Goal: Task Accomplishment & Management: Use online tool/utility

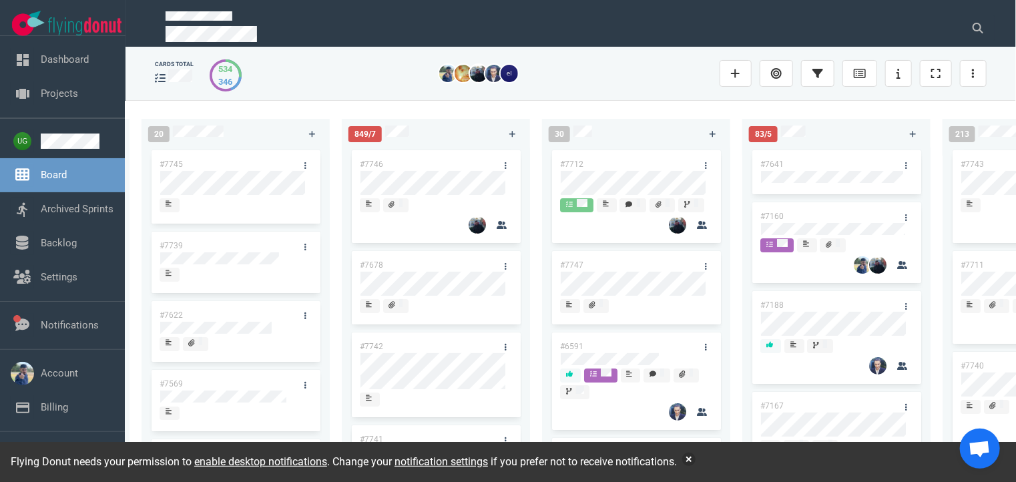
scroll to position [0, 422]
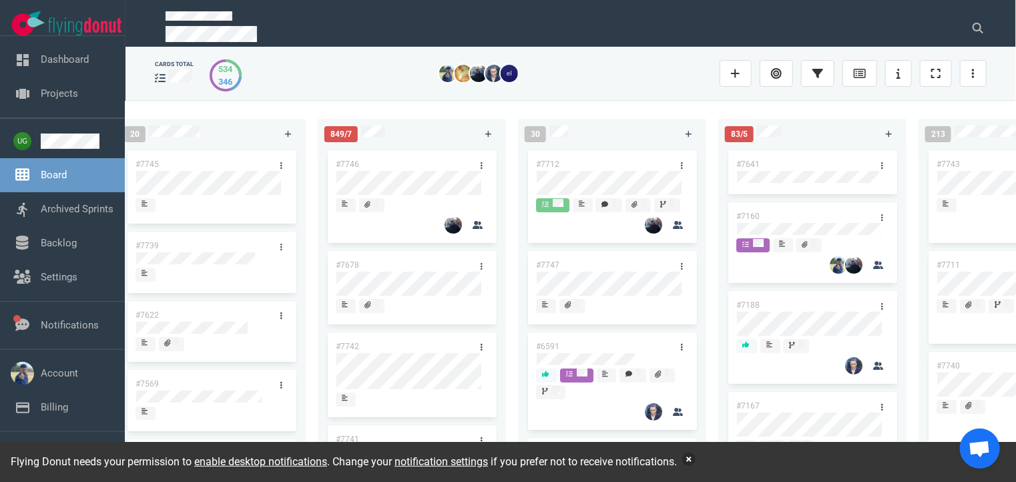
click at [689, 462] on button "button" at bounding box center [688, 458] width 13 height 13
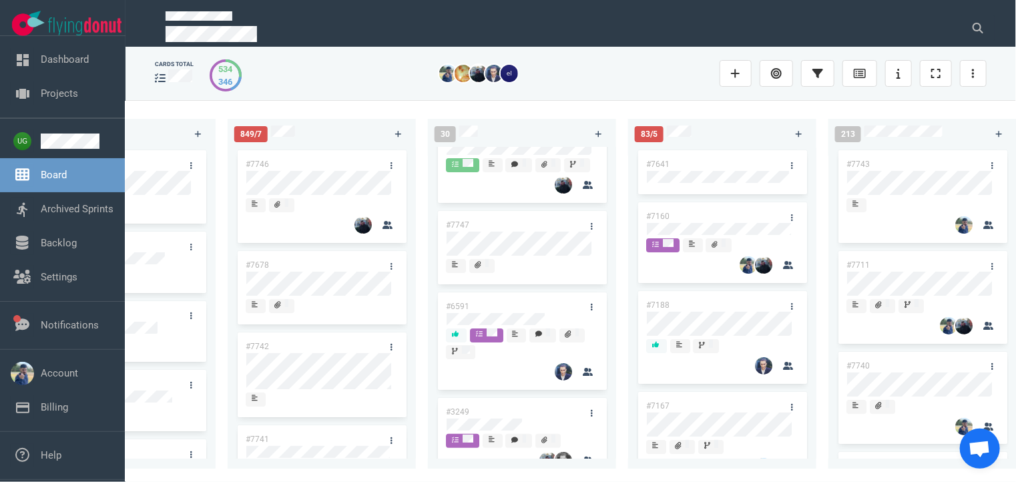
scroll to position [0, 0]
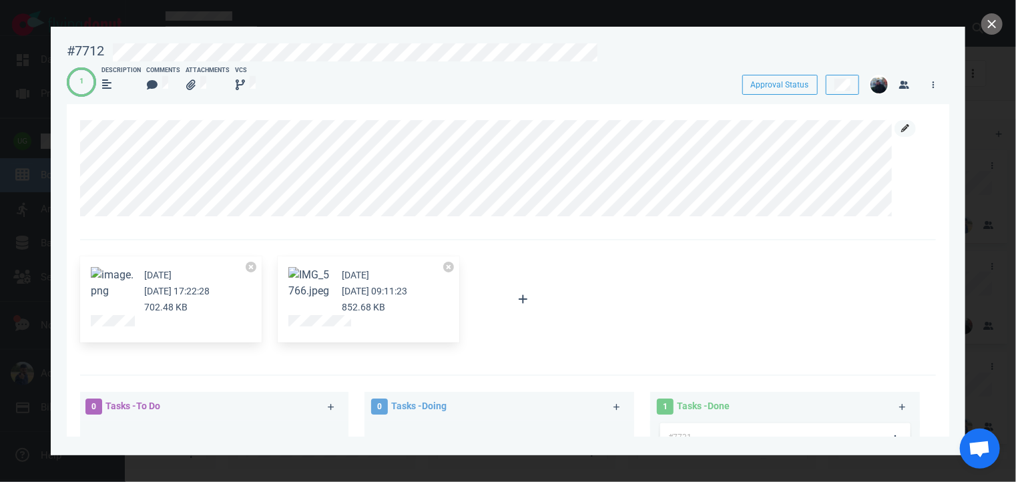
click at [904, 127] on icon at bounding box center [905, 128] width 8 height 8
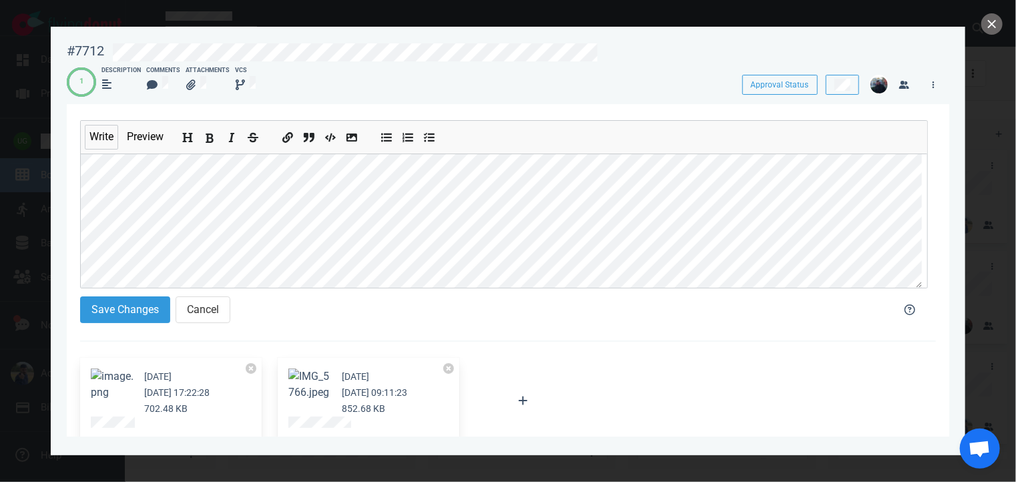
click at [208, 130] on button "Add bold text" at bounding box center [209, 134] width 17 height 15
click at [104, 312] on button "Save Changes" at bounding box center [125, 309] width 90 height 27
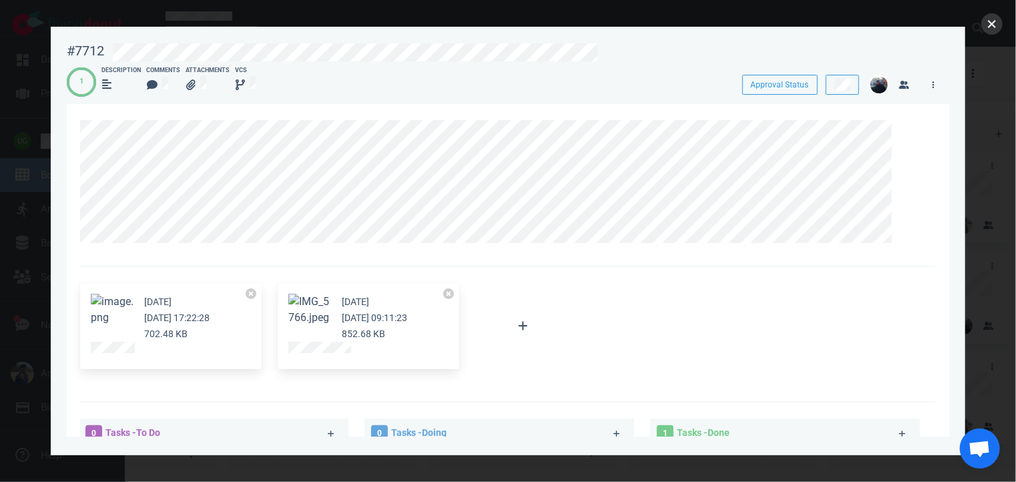
click at [994, 22] on button "close" at bounding box center [991, 23] width 21 height 21
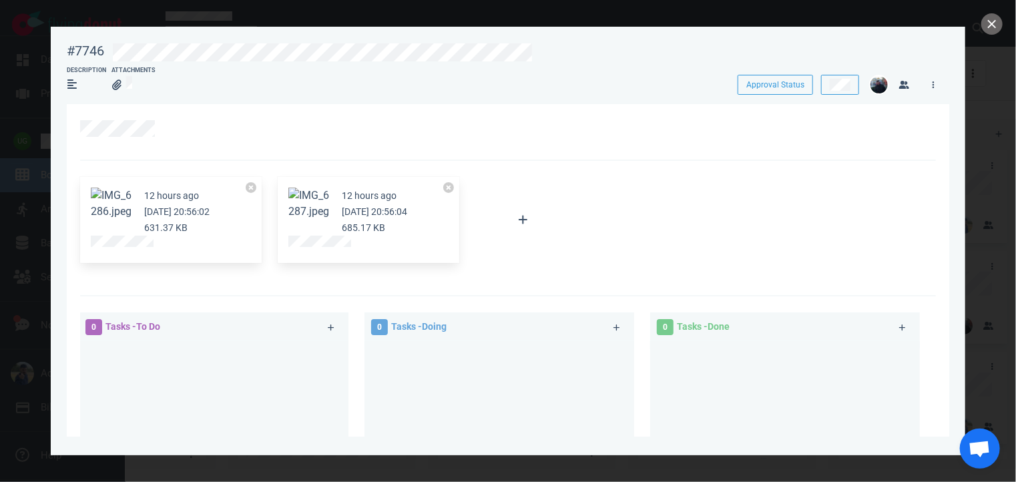
click at [101, 211] on button "Zoom image" at bounding box center [112, 203] width 43 height 32
click at [312, 214] on button "Zoom image" at bounding box center [309, 203] width 43 height 32
click at [171, 131] on icon at bounding box center [168, 128] width 8 height 8
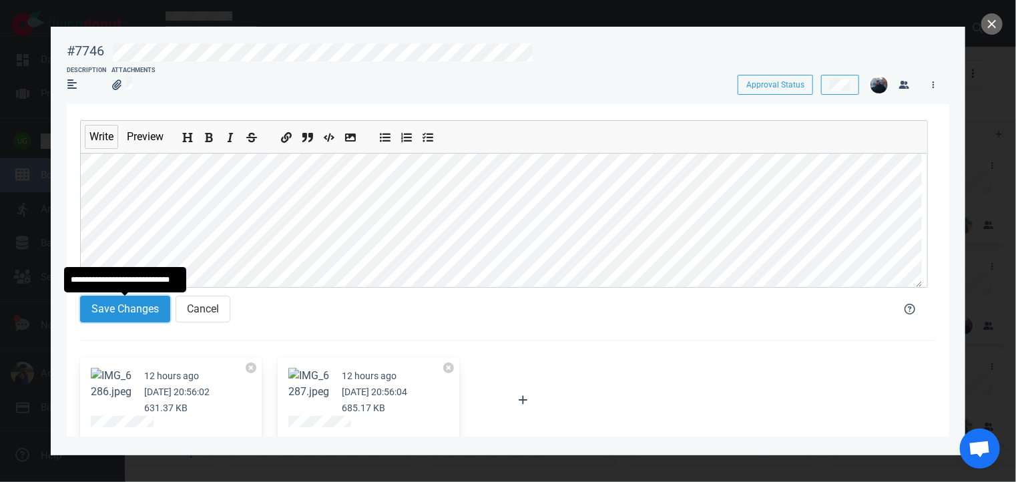
click at [101, 316] on button "Save Changes" at bounding box center [125, 309] width 90 height 27
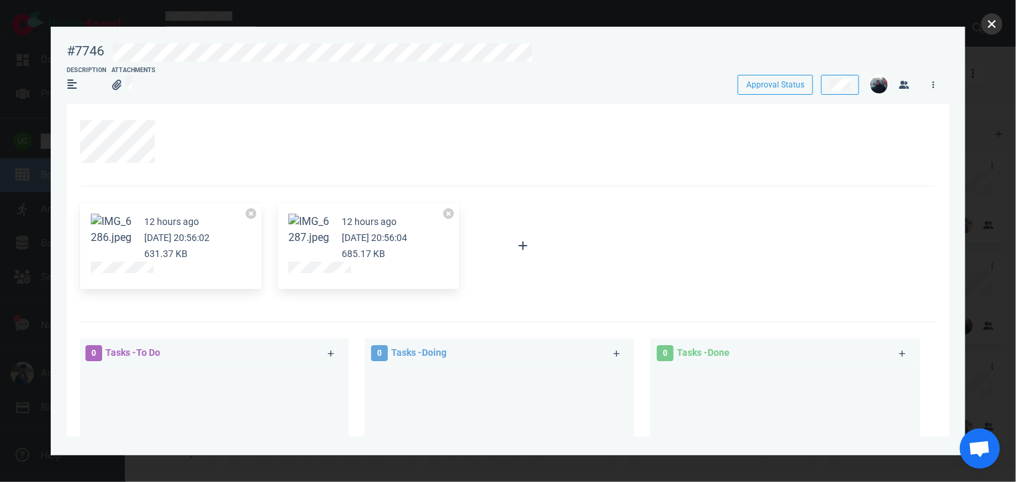
click at [982, 28] on button "close" at bounding box center [991, 23] width 21 height 21
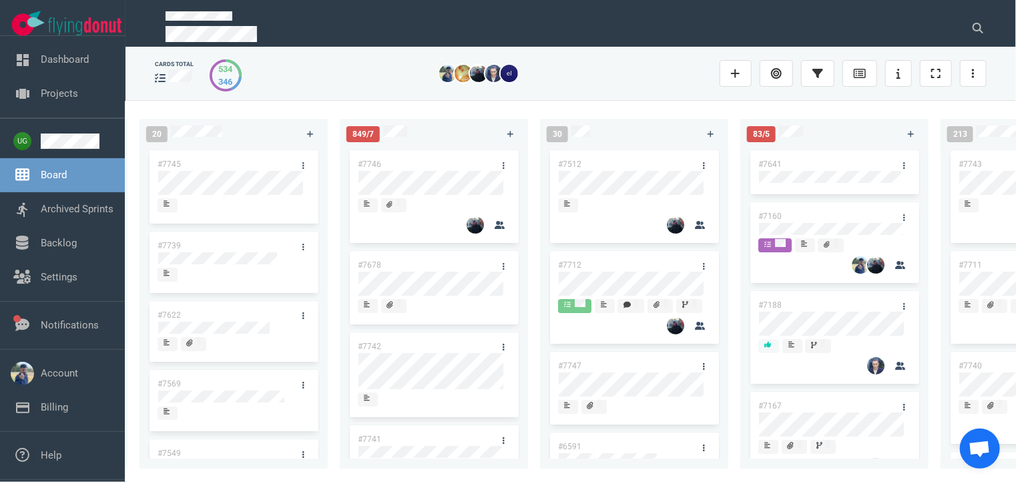
scroll to position [0, 397]
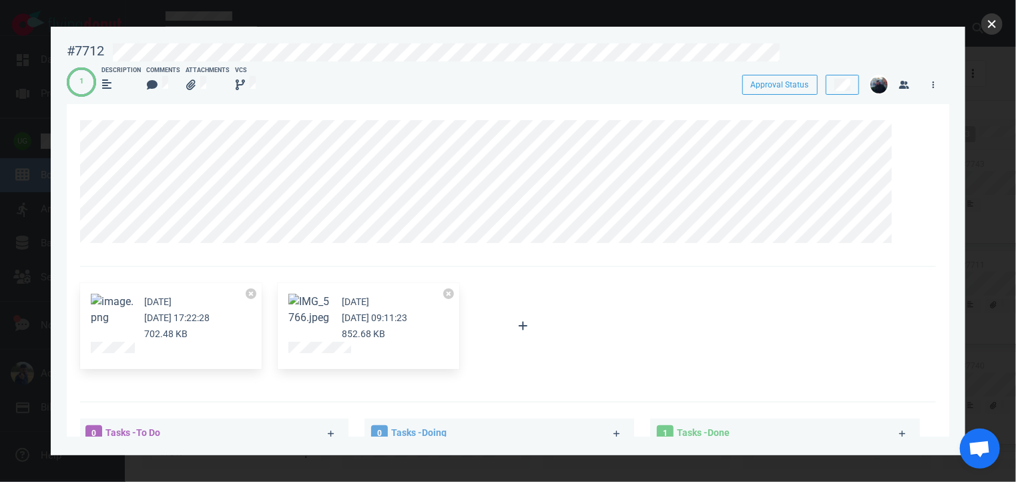
click at [988, 27] on button "close" at bounding box center [991, 23] width 21 height 21
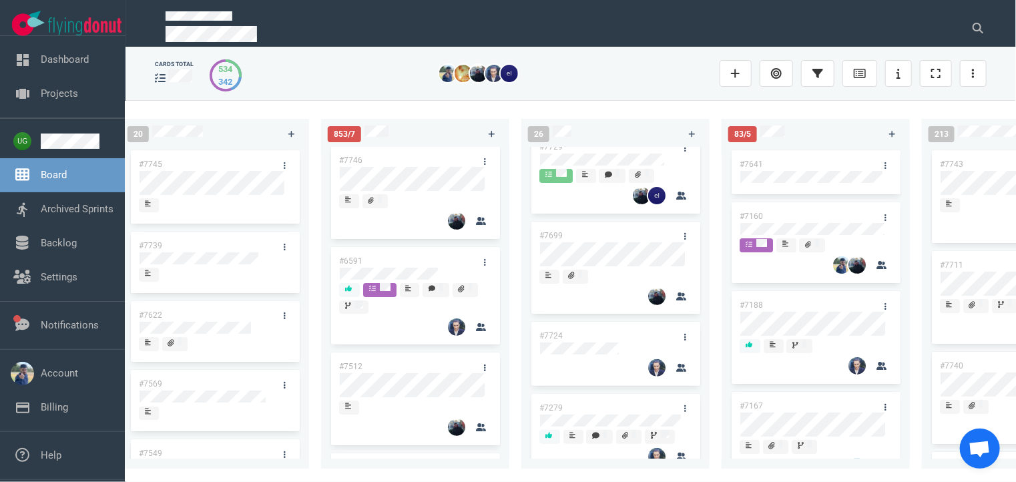
scroll to position [26, 0]
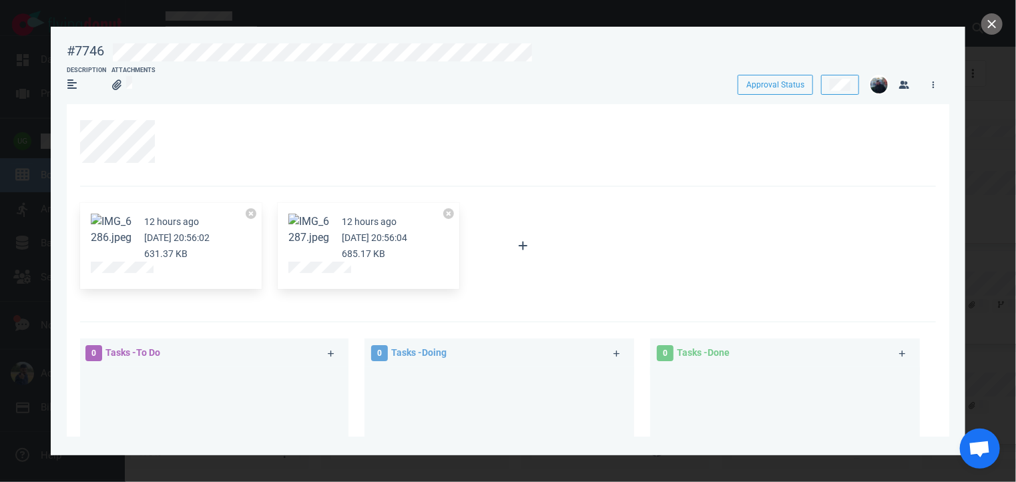
click at [107, 245] on button "Zoom image" at bounding box center [112, 230] width 43 height 32
click at [306, 228] on button "Zoom image" at bounding box center [309, 230] width 43 height 32
click at [995, 21] on button "close" at bounding box center [991, 23] width 21 height 21
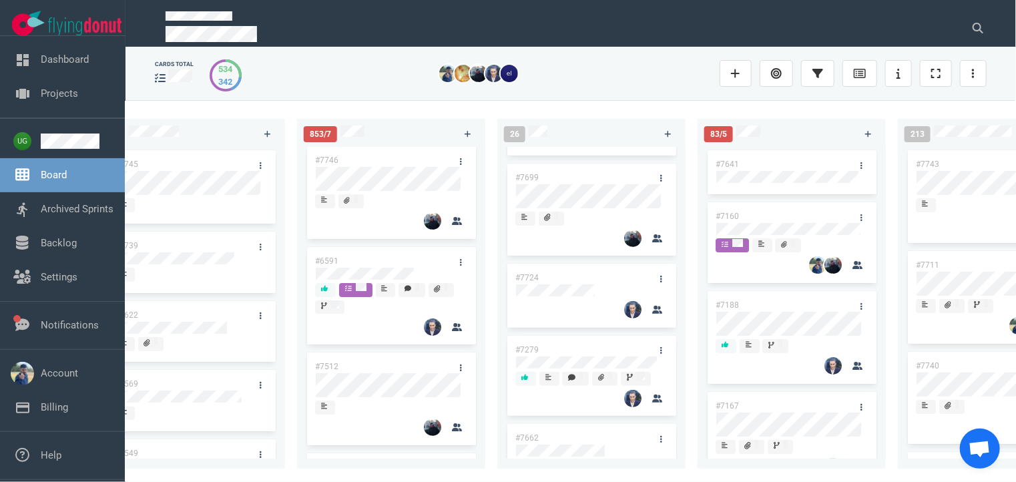
scroll to position [0, 456]
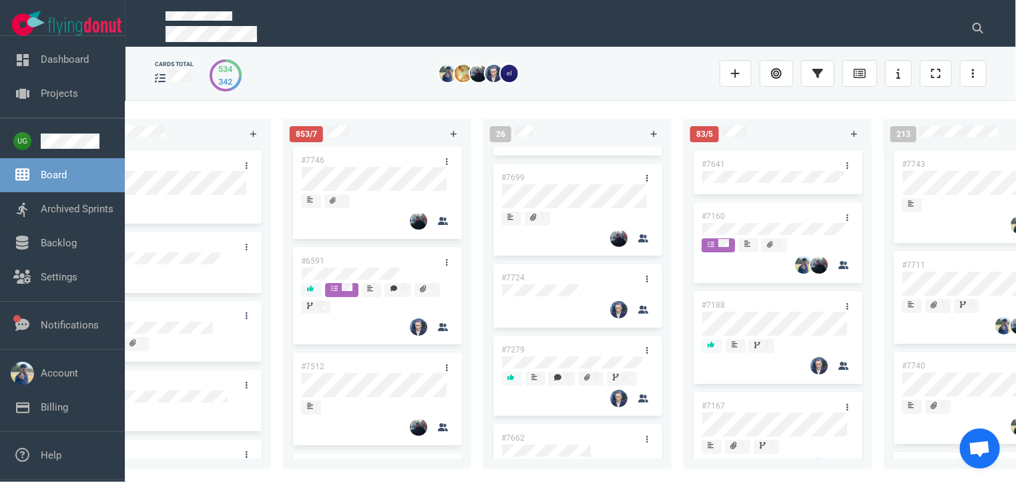
click at [274, 214] on div "222 #7646 #7563 #1948 #1674 #1617 #1660 #362 #4673 53 #7700 #7696 #7633 #7625 #…" at bounding box center [570, 290] width 890 height 381
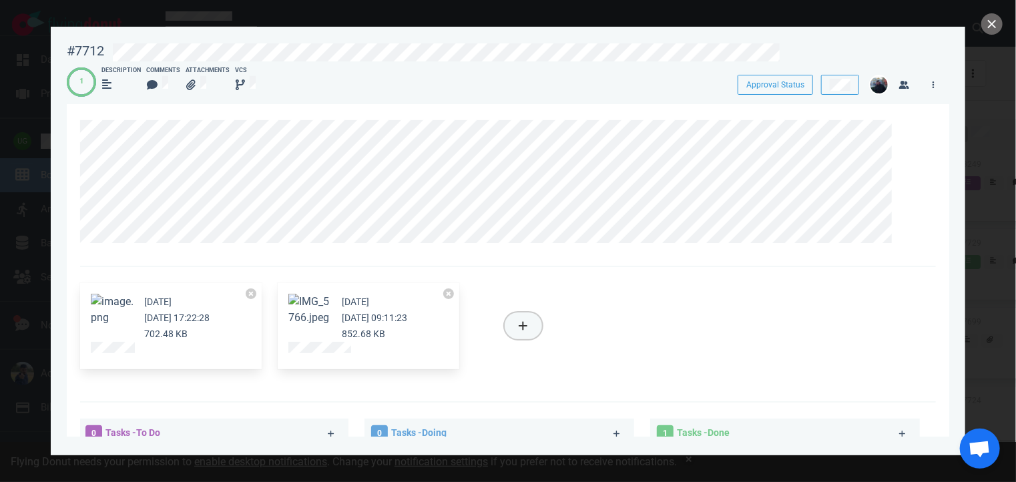
click at [518, 326] on icon at bounding box center [522, 325] width 9 height 11
click at [484, 381] on div "19 days ago Sep 17, 2025 17:22:28 702.48 KB 7 days ago Sep 29, 2025 09:11:23 85…" at bounding box center [507, 335] width 855 height 136
click at [907, 129] on icon at bounding box center [905, 128] width 8 height 8
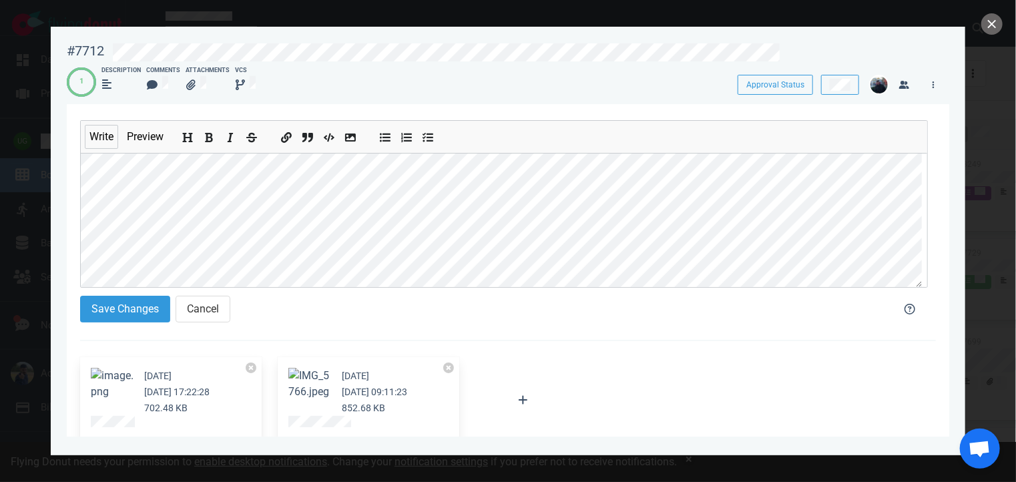
scroll to position [32, 0]
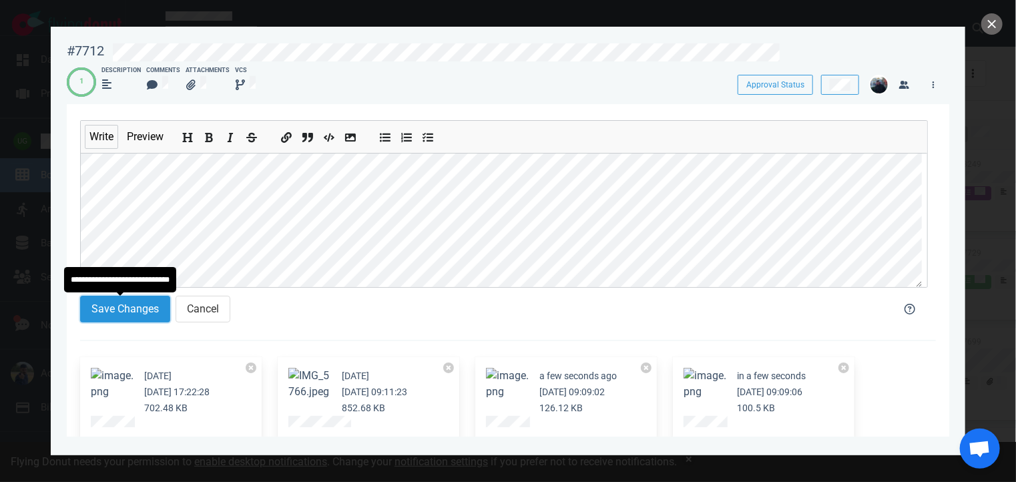
click at [133, 302] on button "Save Changes" at bounding box center [125, 309] width 90 height 27
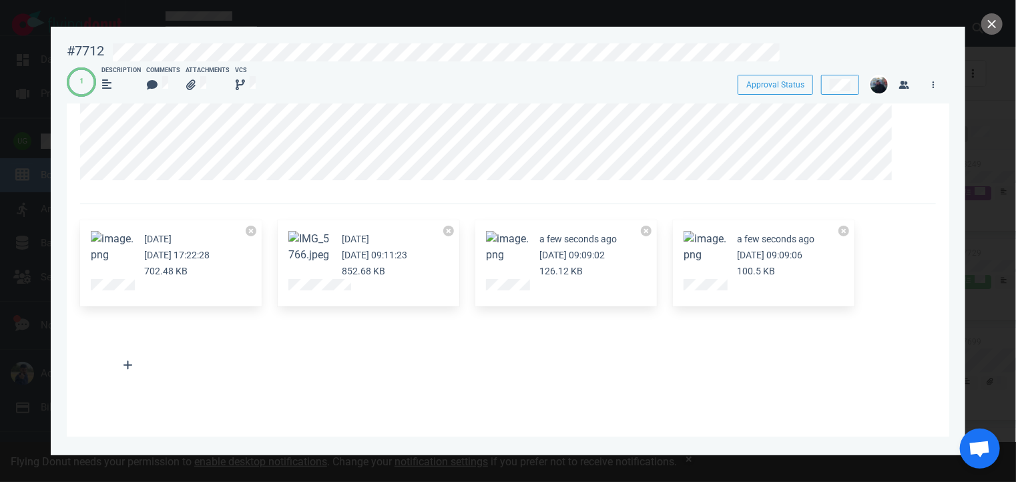
scroll to position [0, 0]
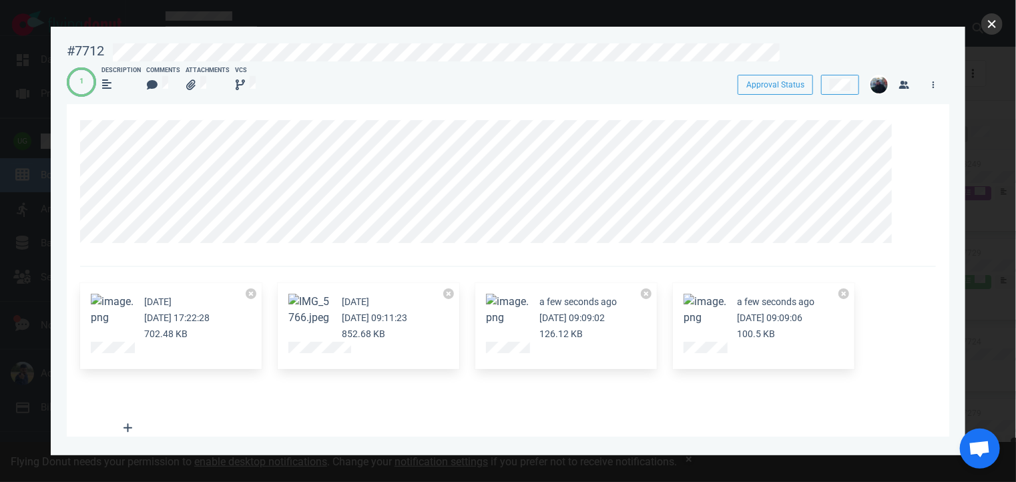
click at [991, 27] on button "close" at bounding box center [991, 23] width 21 height 21
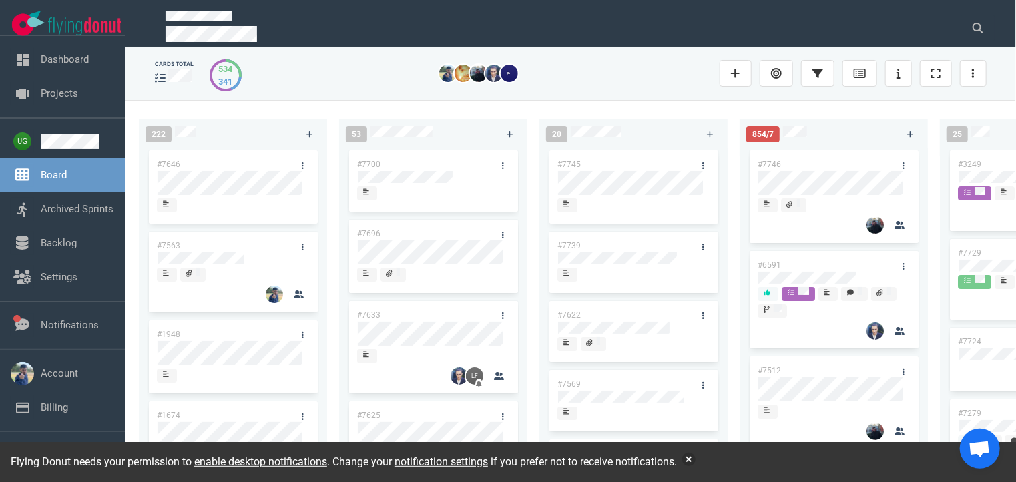
scroll to position [0, 97]
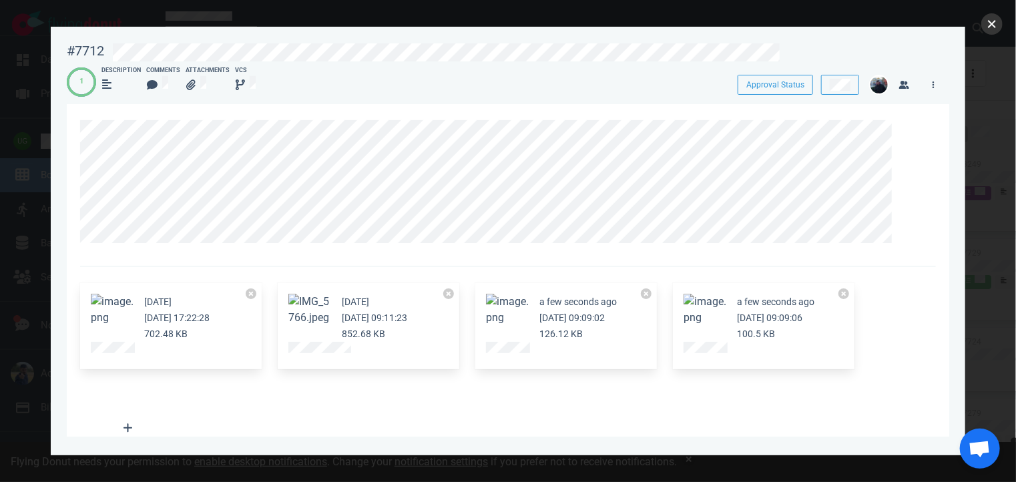
click at [992, 27] on button "close" at bounding box center [991, 23] width 21 height 21
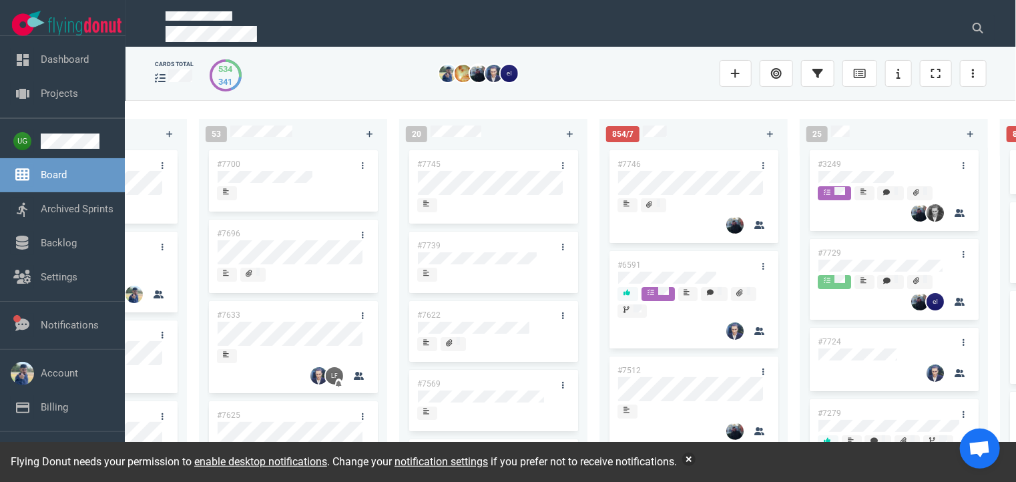
scroll to position [0, 155]
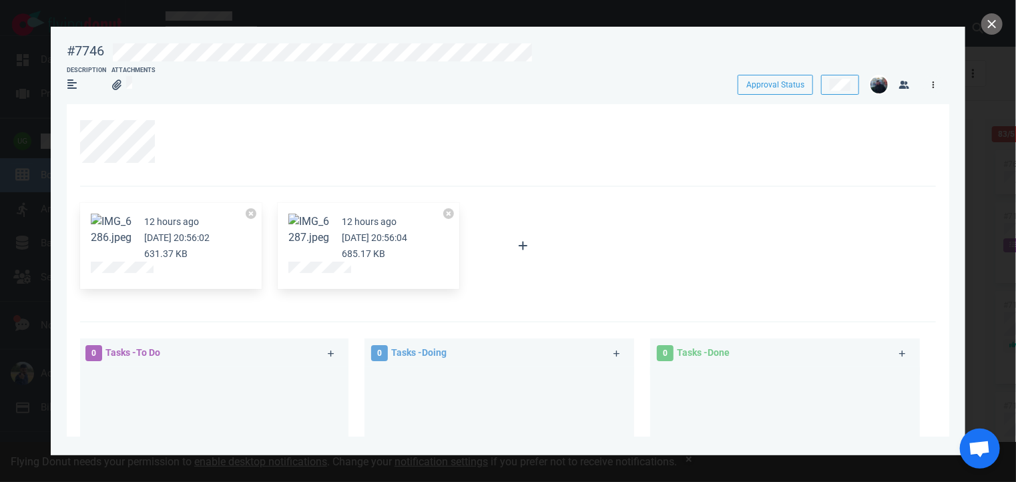
click at [933, 88] on icon at bounding box center [933, 84] width 2 height 7
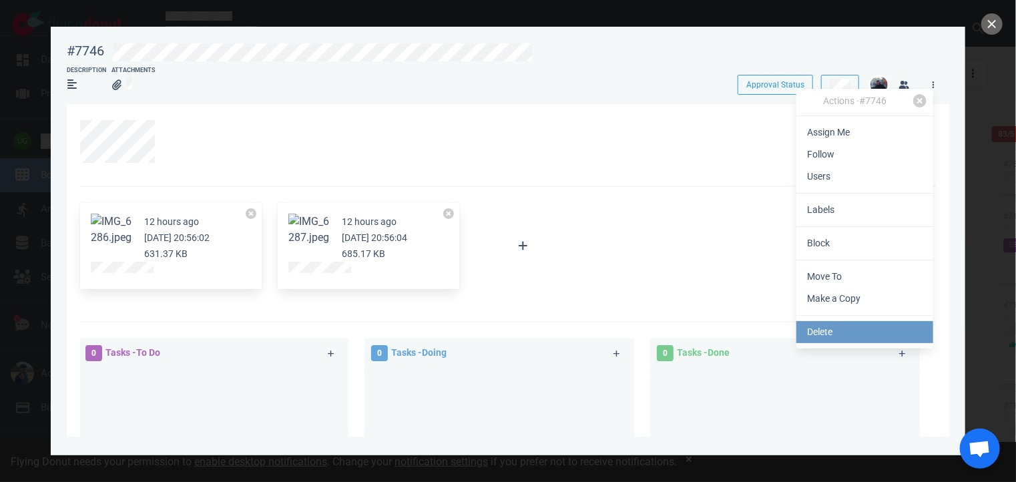
click at [817, 334] on link "Delete" at bounding box center [864, 332] width 137 height 22
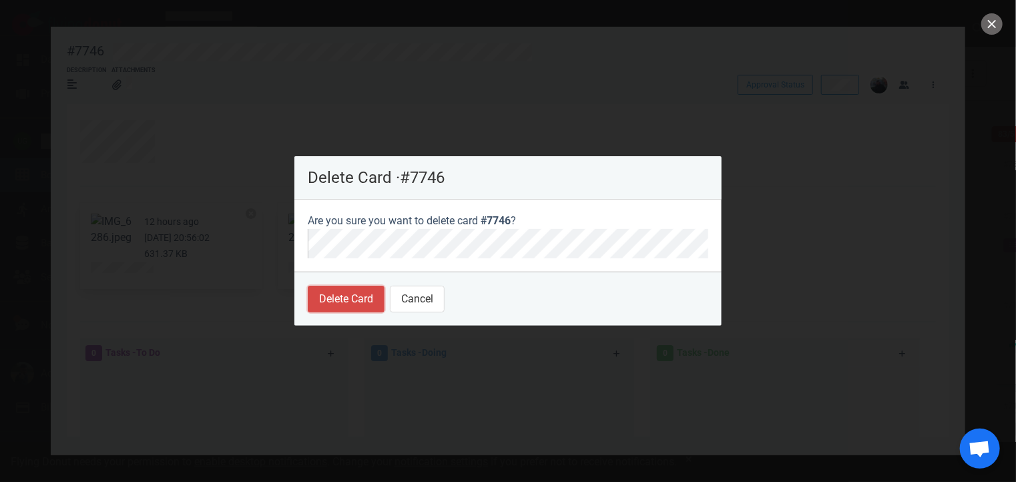
click at [355, 304] on button "Delete Card" at bounding box center [346, 299] width 77 height 27
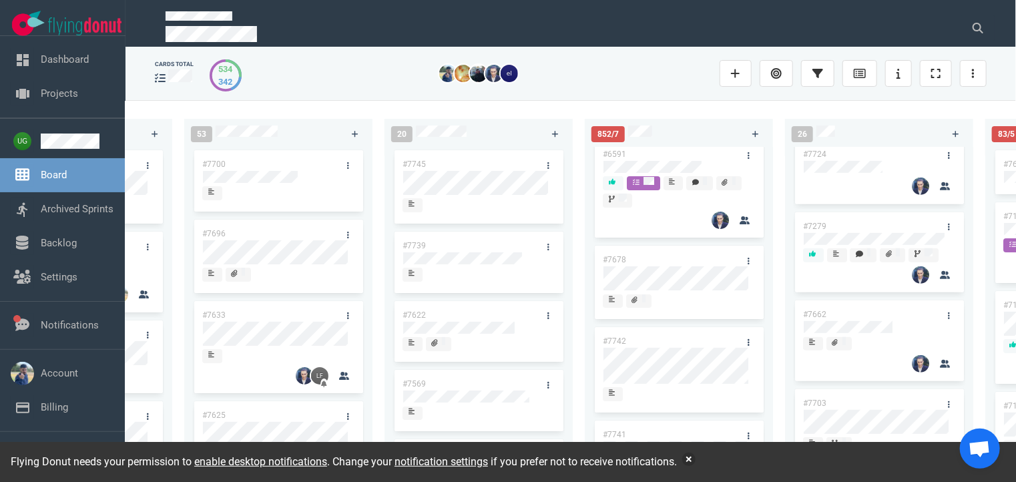
scroll to position [32, 0]
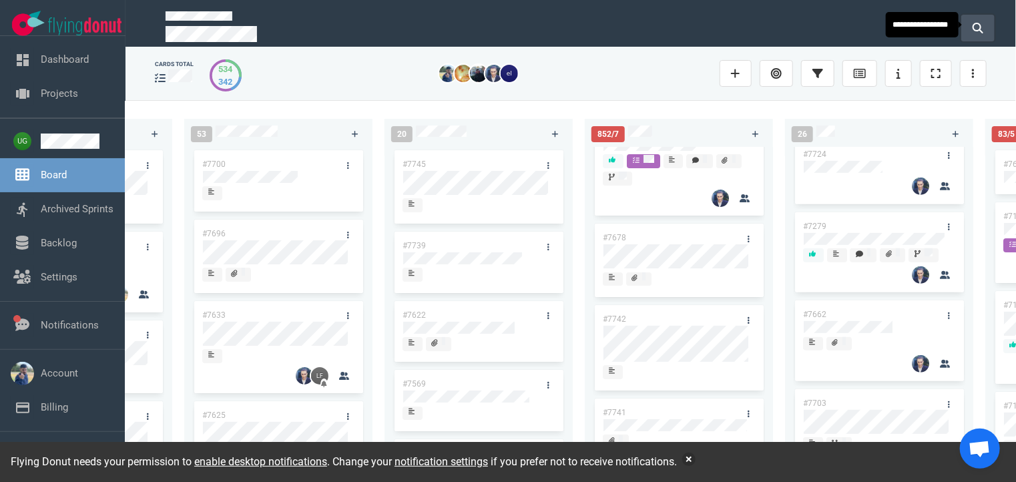
click at [980, 26] on icon at bounding box center [977, 28] width 11 height 11
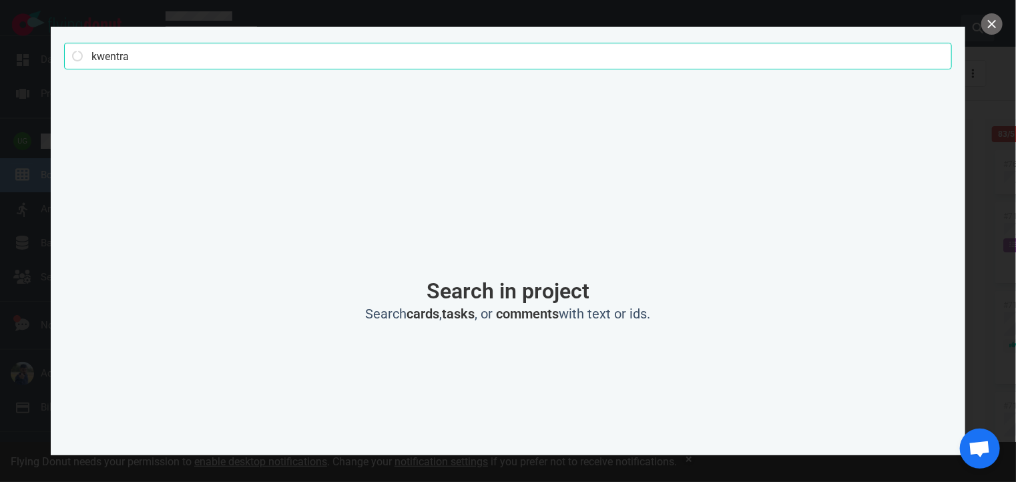
type input "kwentra"
click button "Search" at bounding box center [0, 0] width 0 height 0
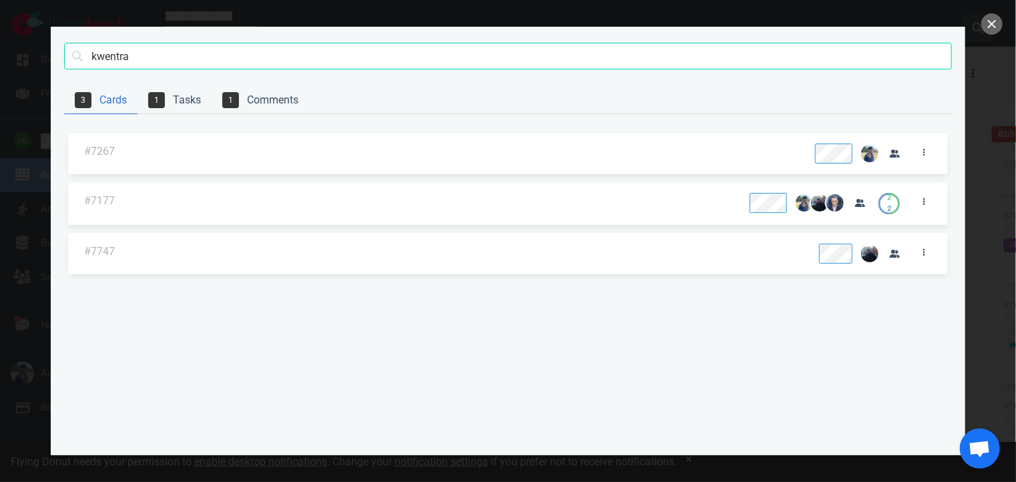
scroll to position [332, 0]
click at [998, 27] on button "close" at bounding box center [991, 23] width 21 height 21
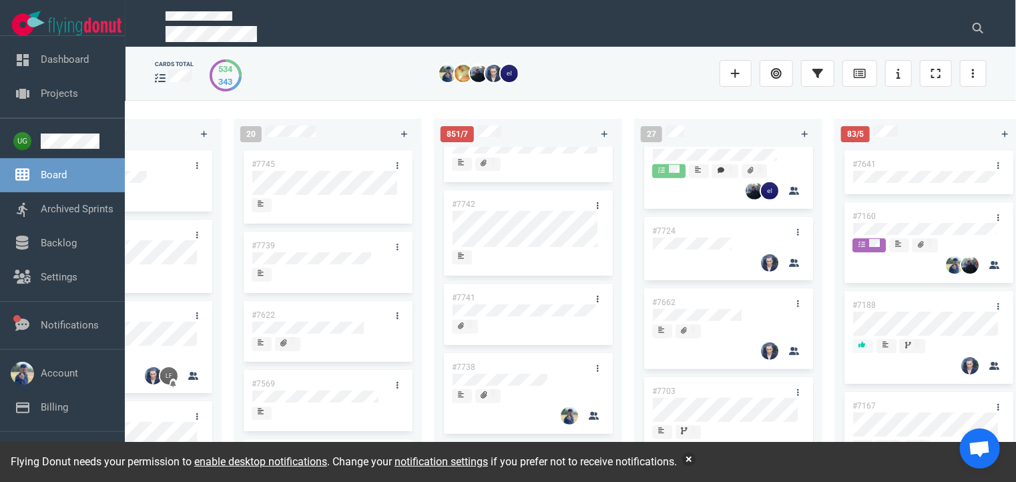
scroll to position [157, 0]
click at [475, 116] on div "851/7 #6591 #7678 #7742 #7741 #7738 #7737 #7736 #7735 #7734 #7728 #7722 #7720 #…" at bounding box center [534, 291] width 200 height 360
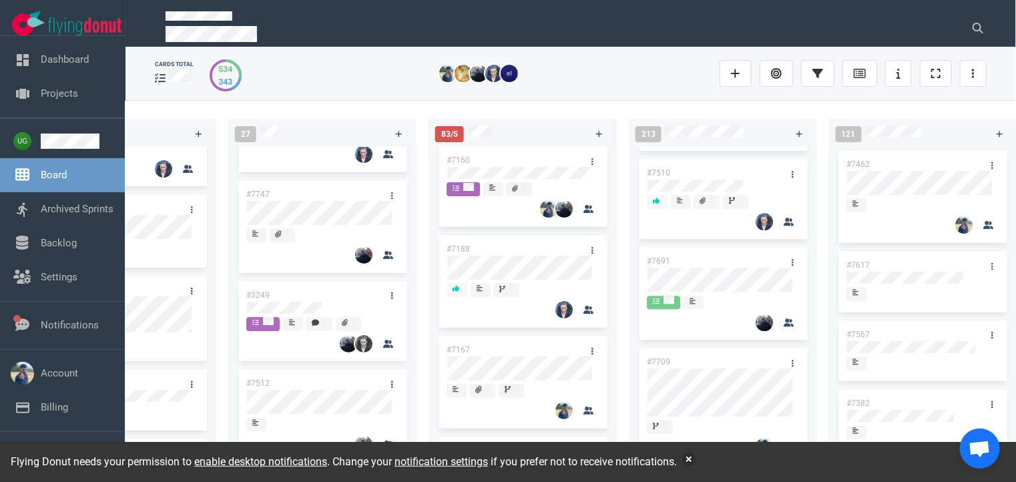
scroll to position [0, 0]
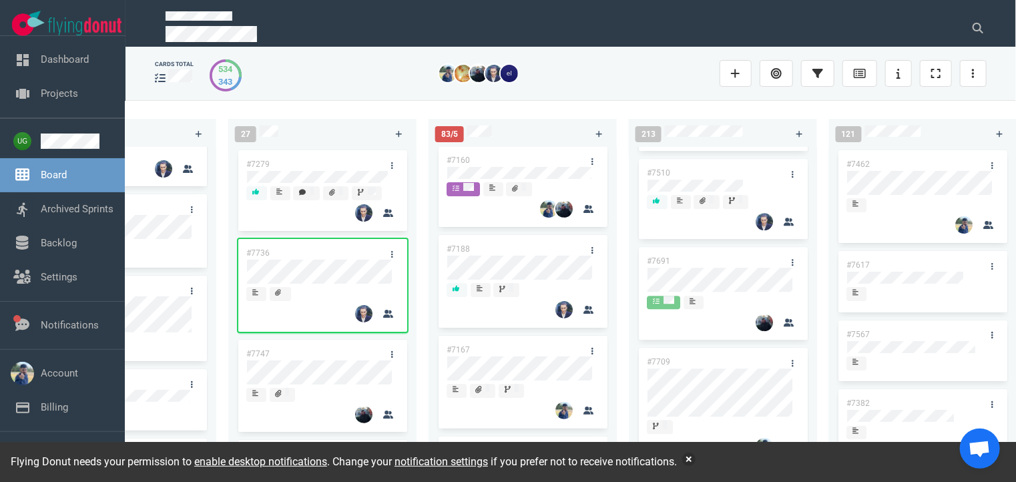
click at [327, 117] on div "27" at bounding box center [307, 133] width 161 height 33
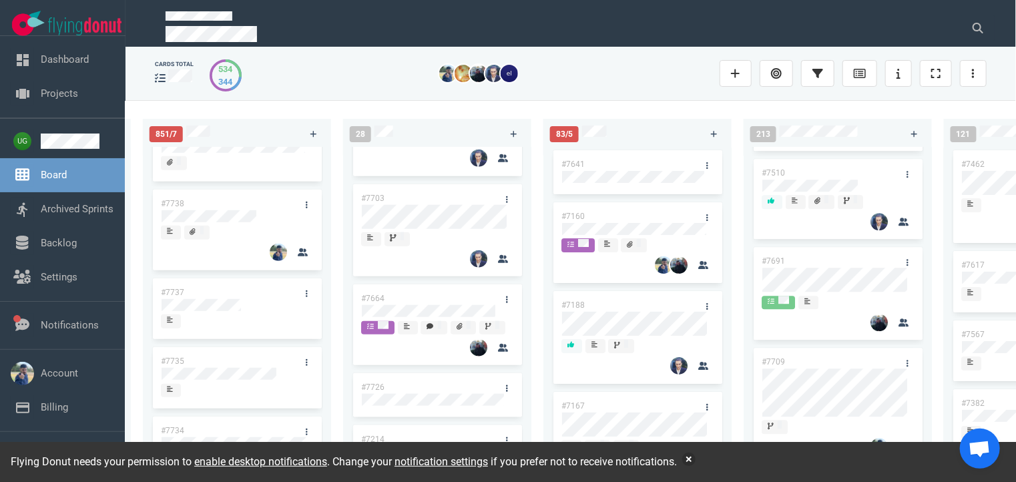
scroll to position [403, 0]
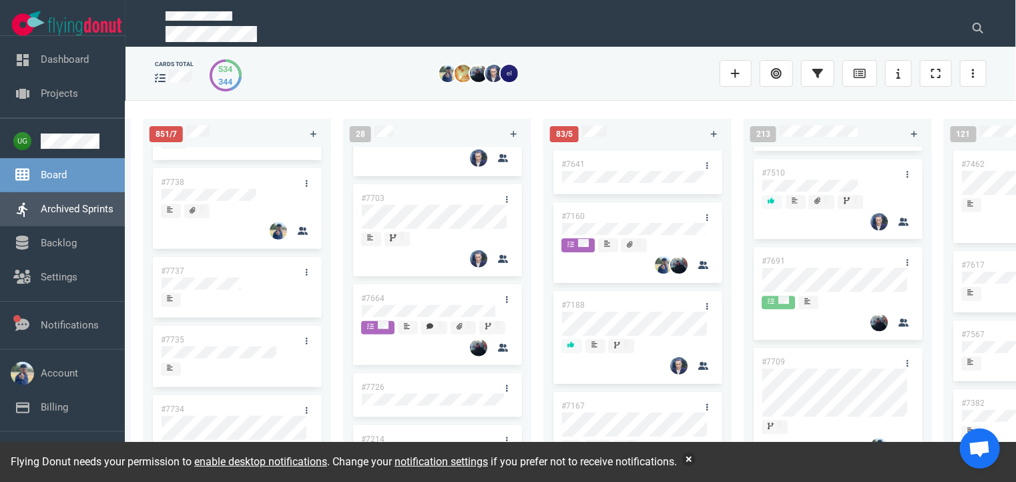
click at [47, 213] on link "Archived Sprints" at bounding box center [77, 209] width 73 height 12
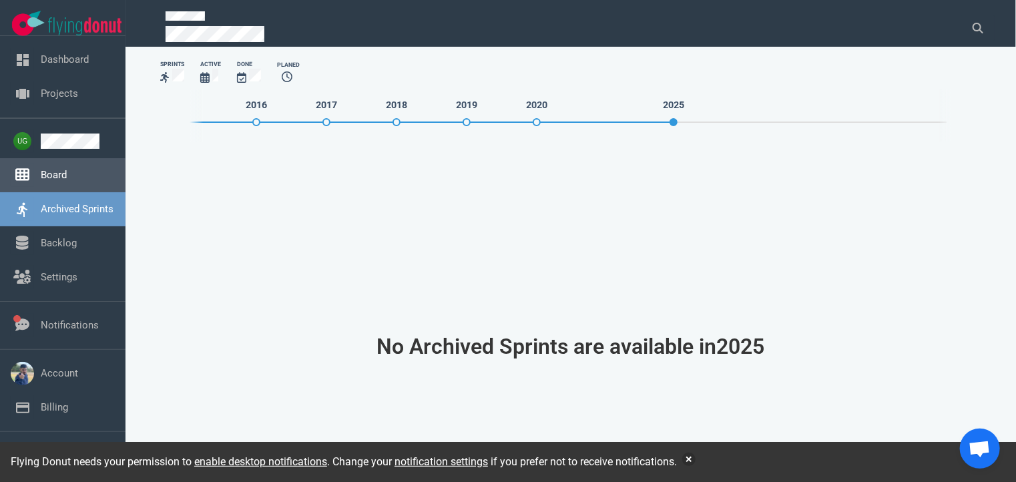
click at [59, 173] on link "Board" at bounding box center [54, 175] width 26 height 12
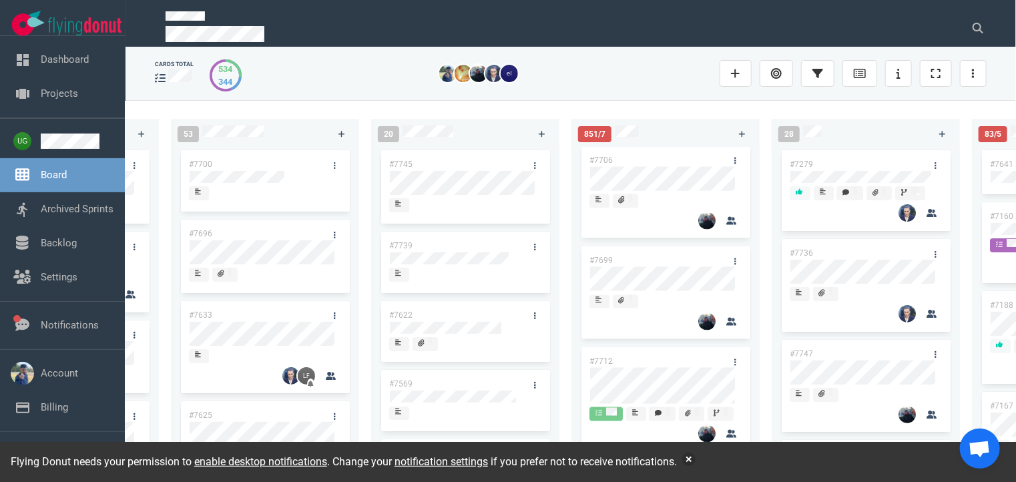
scroll to position [1049, 0]
drag, startPoint x: 762, startPoint y: 369, endPoint x: 771, endPoint y: 413, distance: 45.0
click at [771, 413] on div "222 #7646 #7563 #1948 #1674 #1617 #1660 #362 #4673 53 #7700 #7696 #7633 #7625 #…" at bounding box center [570, 290] width 890 height 381
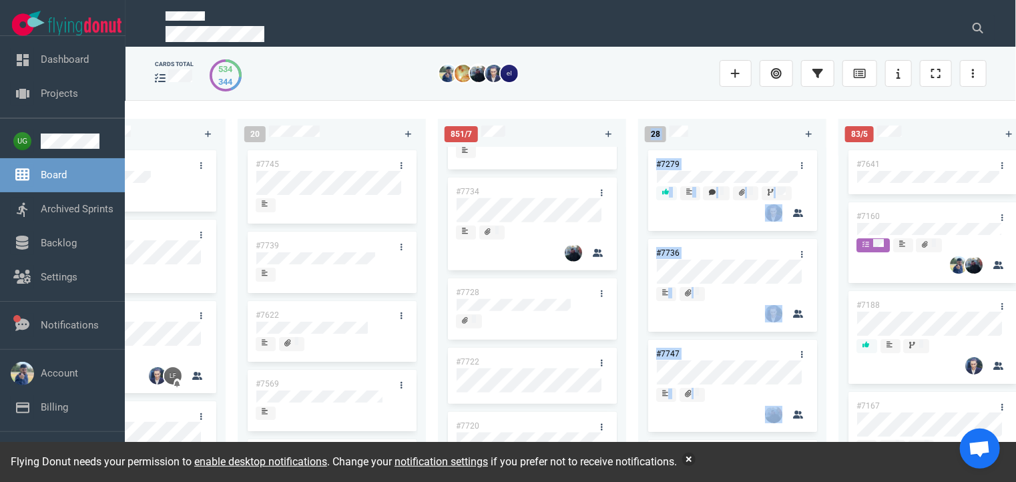
scroll to position [0, 307]
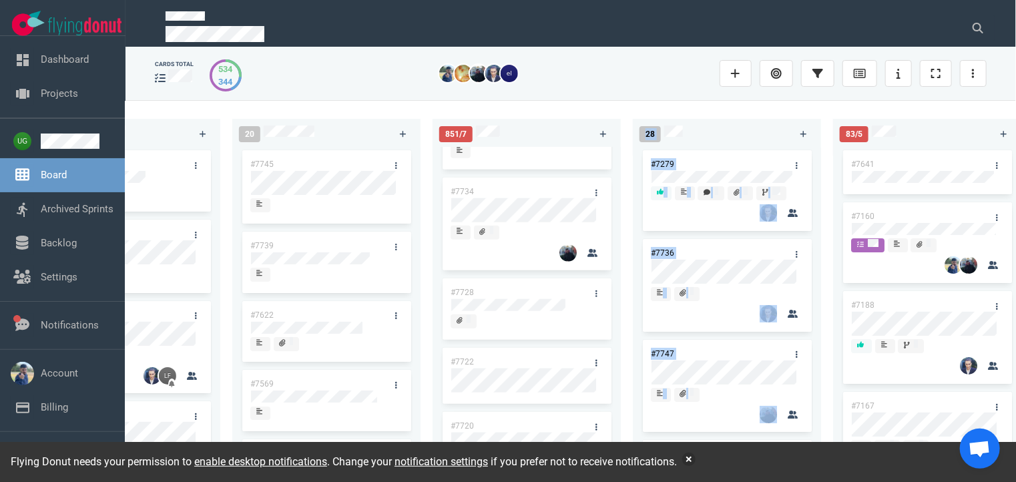
click at [635, 362] on div "#7279 #7736 #7747 #3249 #7512 #7729 #7724 #7662" at bounding box center [727, 302] width 188 height 311
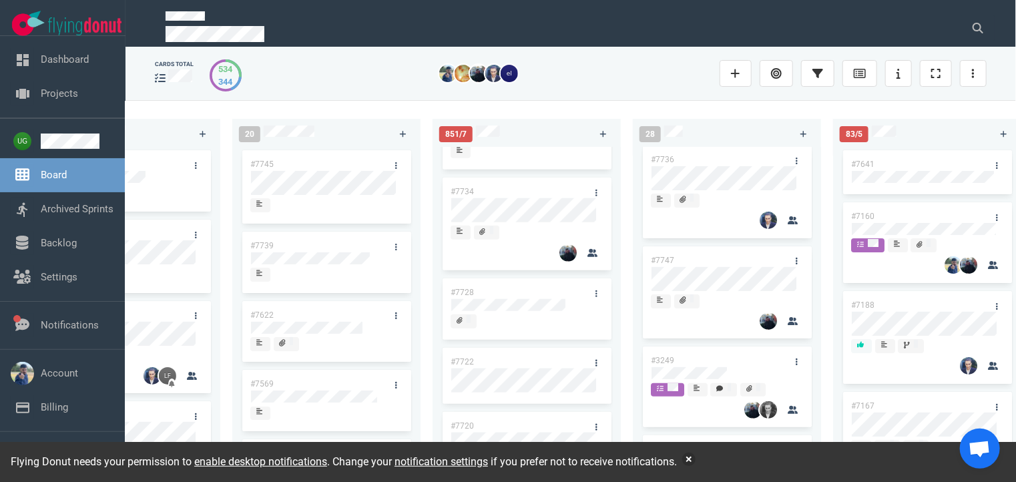
scroll to position [0, 0]
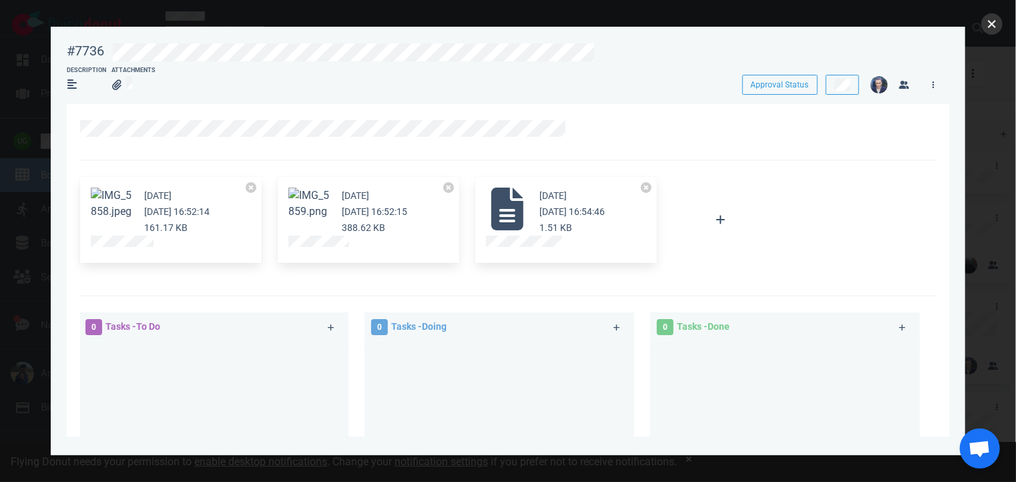
click at [986, 19] on button "close" at bounding box center [991, 23] width 21 height 21
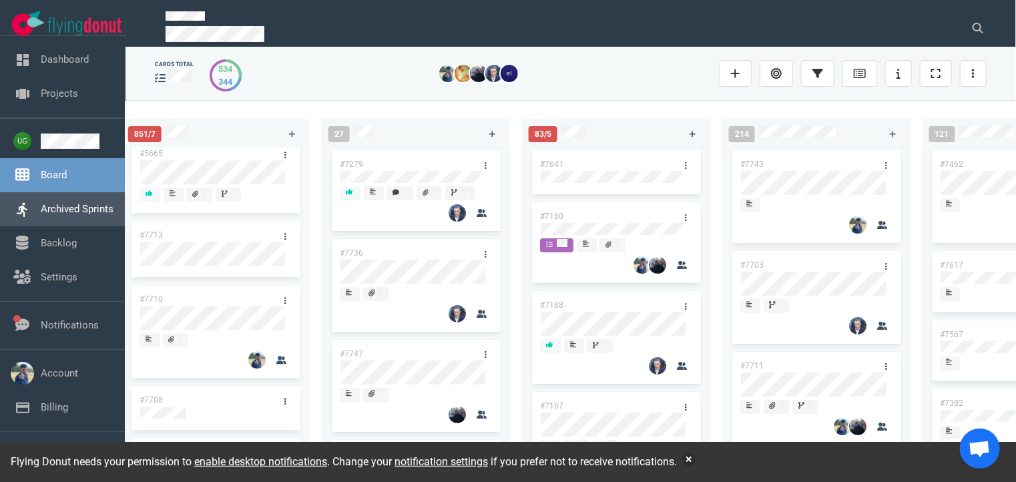
click at [50, 209] on link "Archived Sprints" at bounding box center [77, 209] width 73 height 12
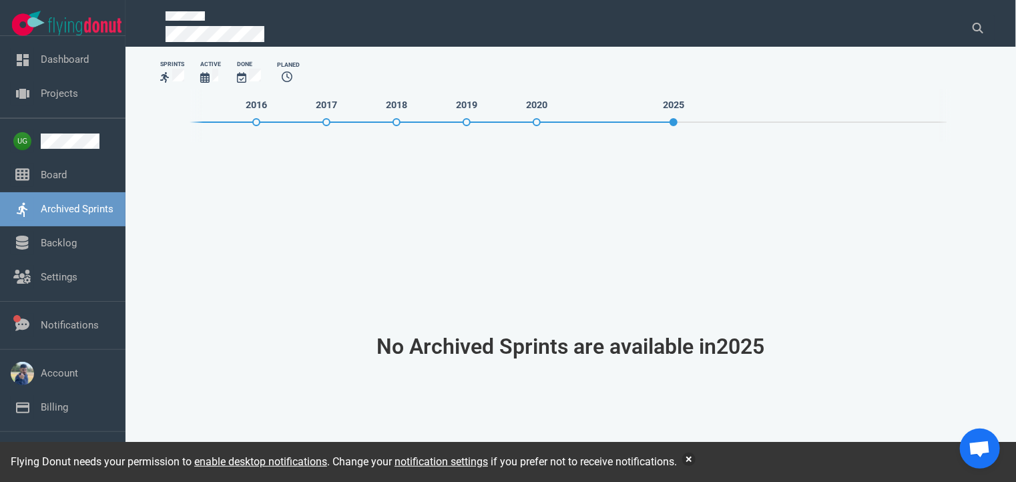
drag, startPoint x: 171, startPoint y: 76, endPoint x: 528, endPoint y: 188, distance: 374.2
drag, startPoint x: 528, startPoint y: 188, endPoint x: 537, endPoint y: 119, distance: 69.3
click at [537, 119] on span at bounding box center [536, 122] width 8 height 8
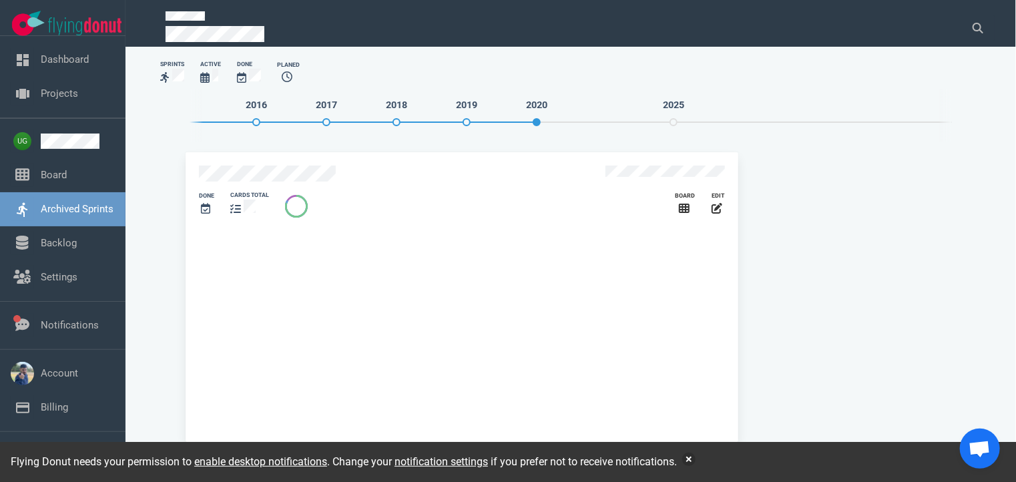
drag, startPoint x: 394, startPoint y: 123, endPoint x: 396, endPoint y: 115, distance: 8.3
click at [396, 115] on li "2018" at bounding box center [396, 110] width 57 height 26
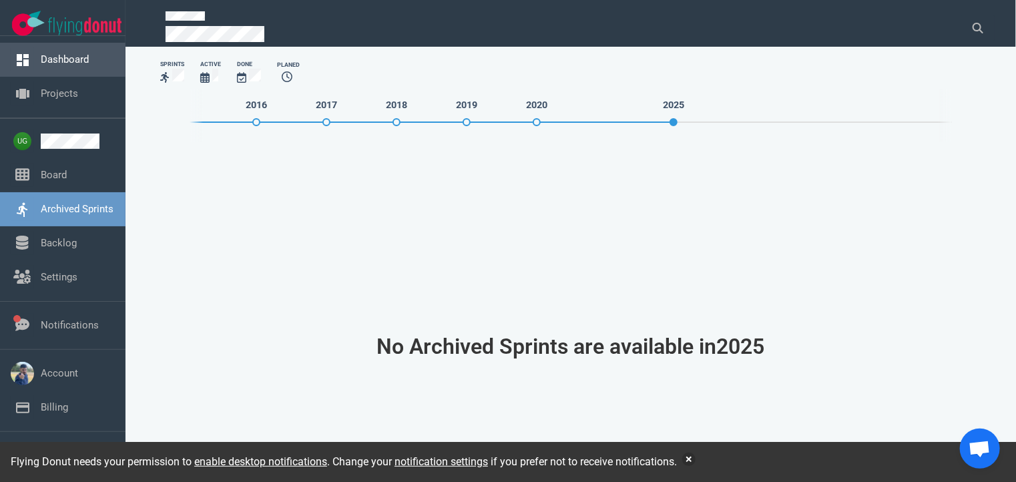
click at [89, 57] on link "Dashboard" at bounding box center [65, 59] width 48 height 12
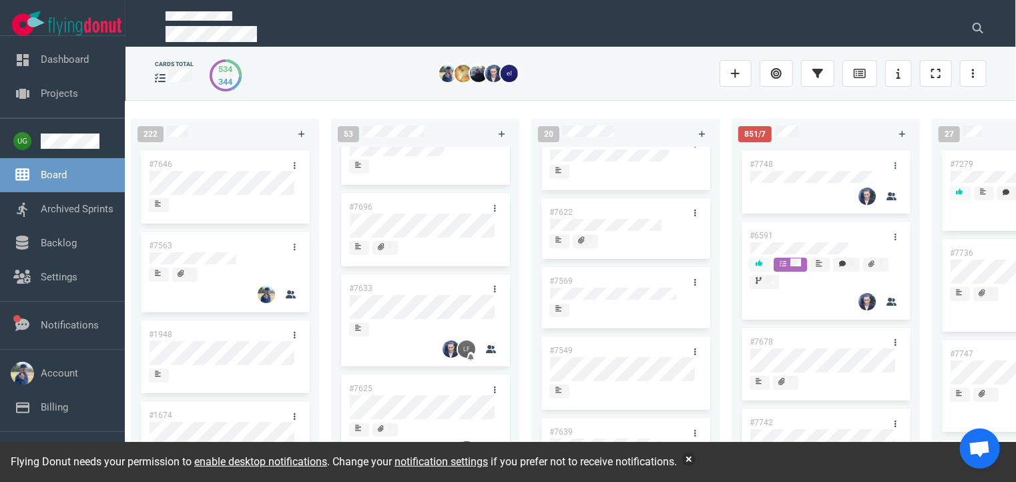
scroll to position [0, 5]
click at [192, 254] on div "#7646 #7563 #1948 #1674 #1617 #1660 #362 #4673" at bounding box center [227, 300] width 172 height 306
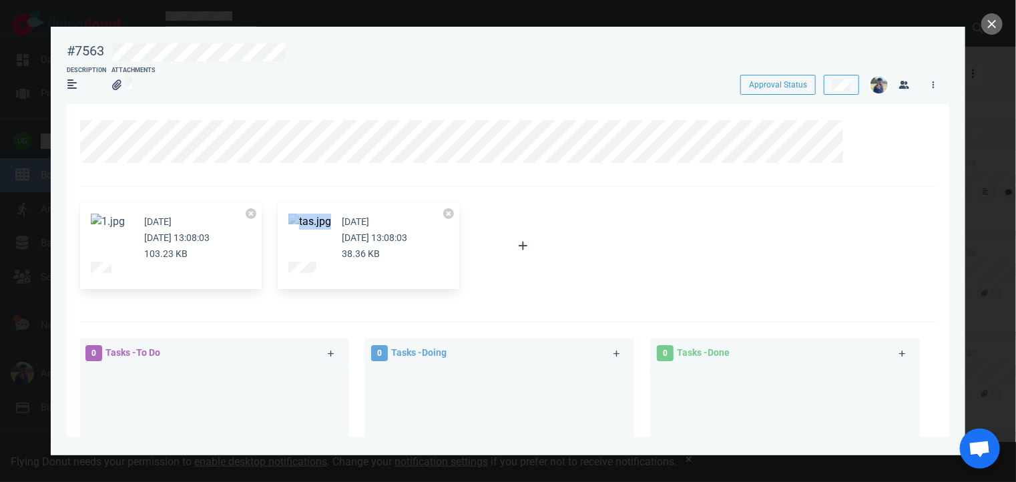
drag, startPoint x: 296, startPoint y: 222, endPoint x: 288, endPoint y: 222, distance: 8.0
click at [288, 222] on div "4 months ago Jun 18, 2025 13:08:03 38.36 KB" at bounding box center [368, 246] width 181 height 87
click at [288, 222] on button "Zoom image" at bounding box center [309, 222] width 43 height 16
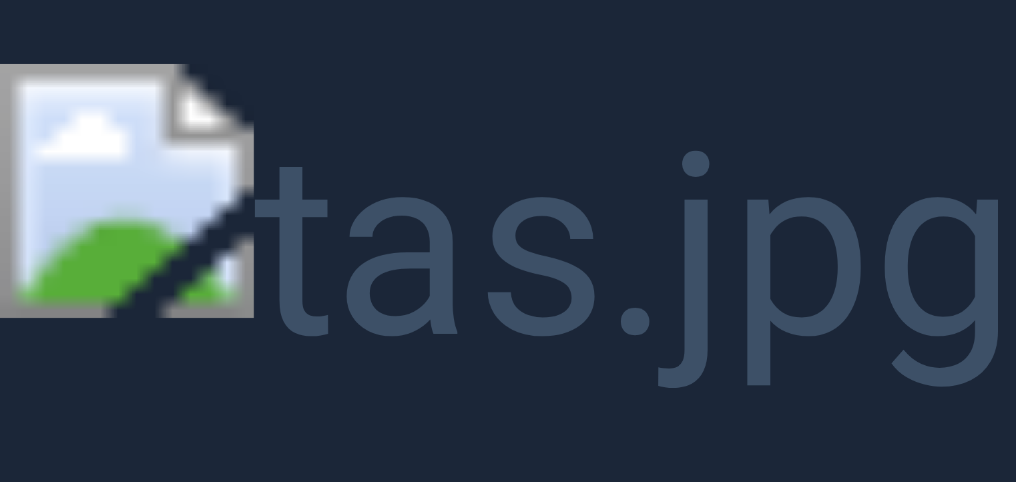
click at [366, 65] on button "Unzoom image" at bounding box center [508, 241] width 1016 height 482
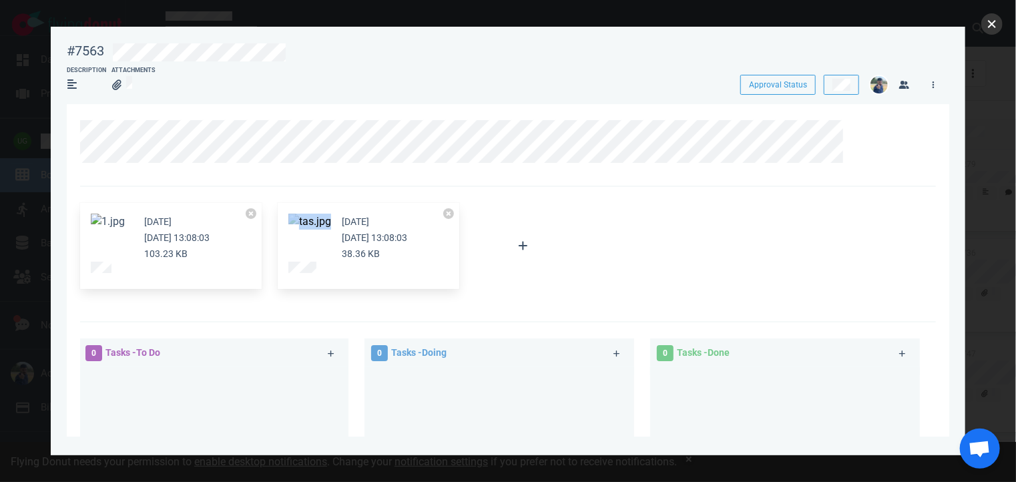
click at [999, 30] on button "close" at bounding box center [991, 23] width 21 height 21
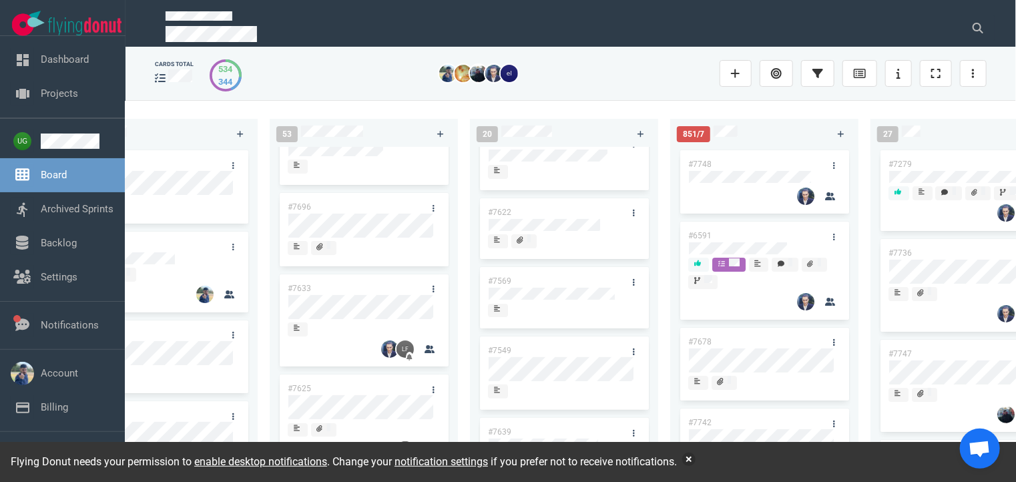
scroll to position [0, 69]
click at [975, 23] on icon at bounding box center [977, 28] width 11 height 11
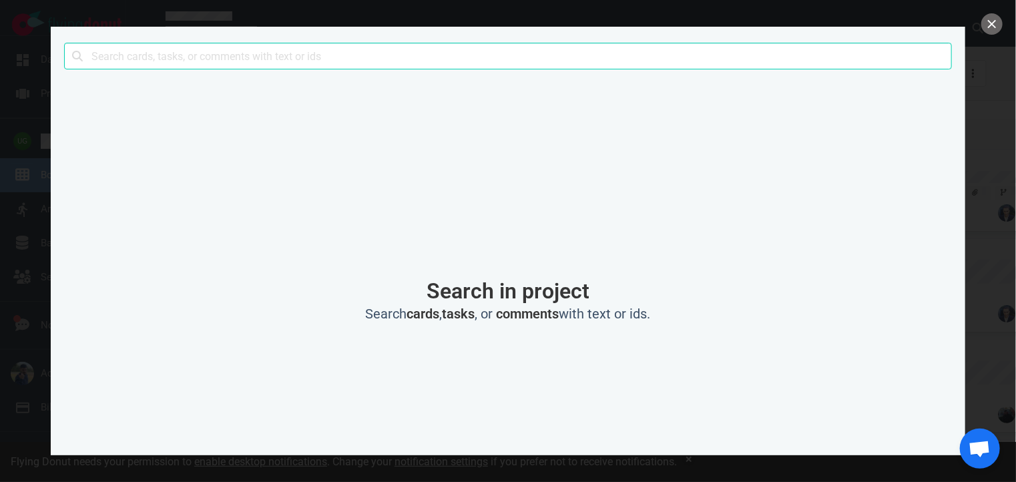
click at [812, 63] on input "text" at bounding box center [507, 56] width 887 height 27
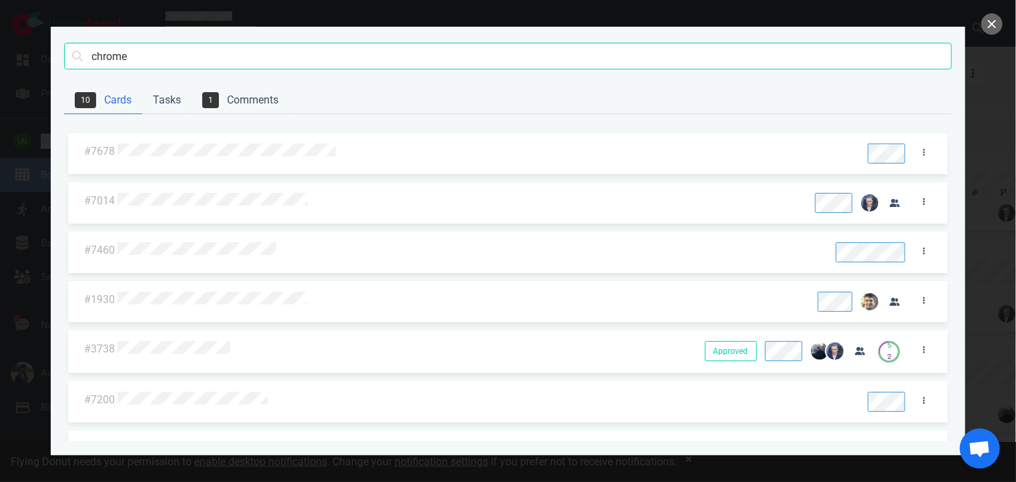
type input "chrome"
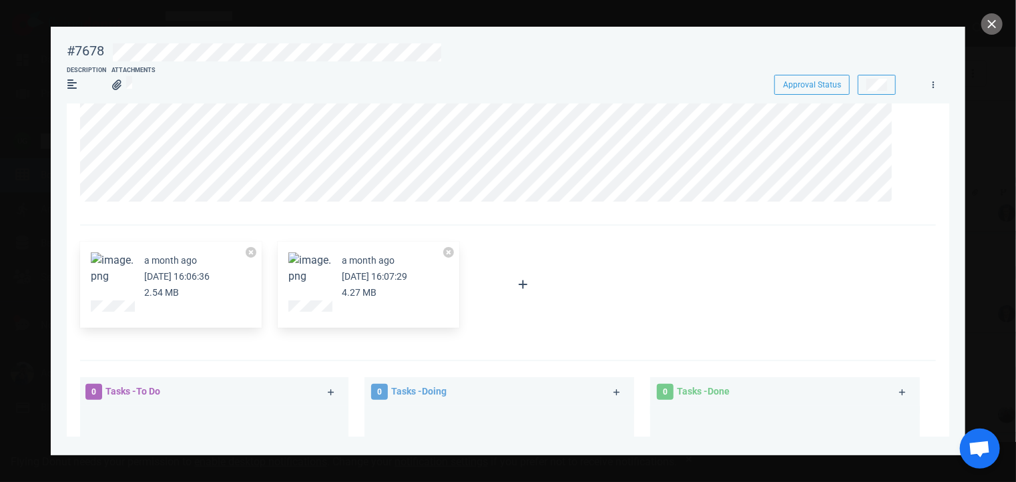
scroll to position [0, 0]
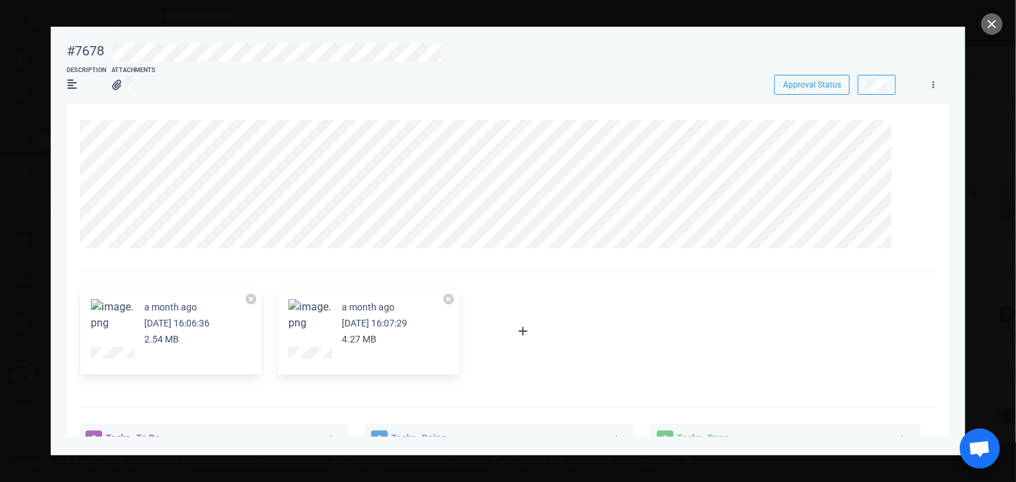
click at [310, 317] on button "Zoom image" at bounding box center [309, 315] width 43 height 32
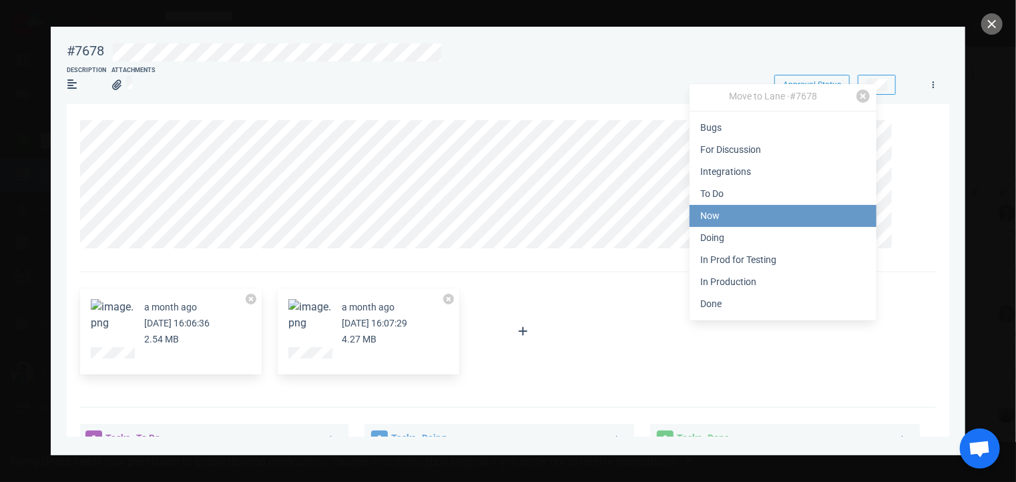
click at [708, 224] on link "Now" at bounding box center [782, 216] width 187 height 22
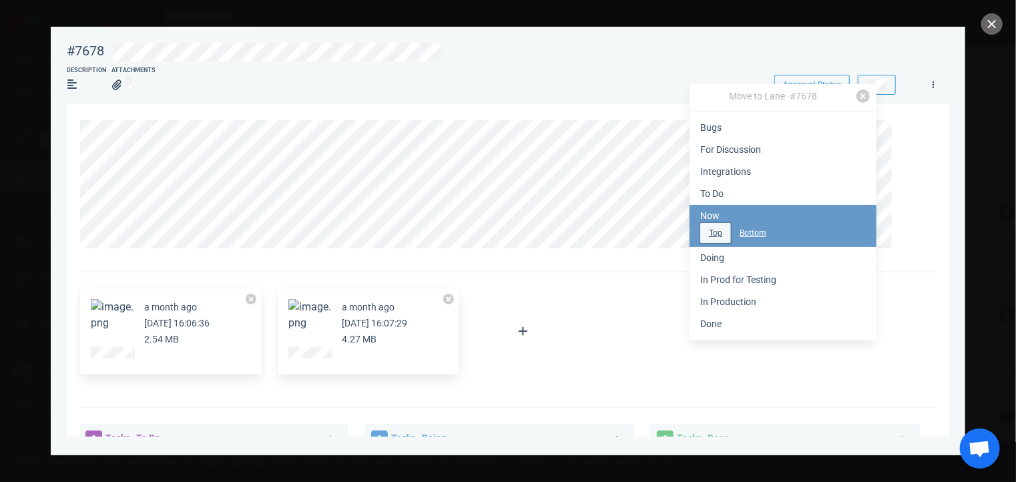
click at [710, 232] on button "Top" at bounding box center [715, 233] width 31 height 20
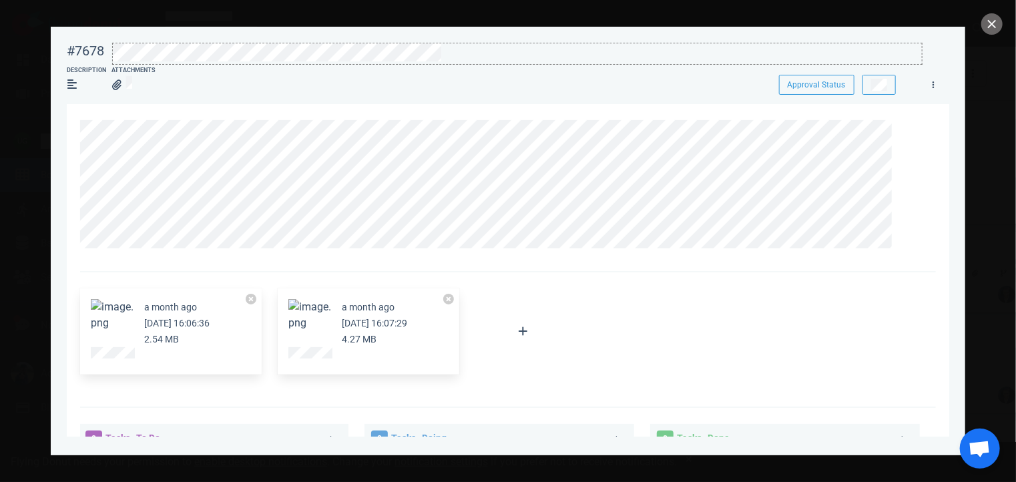
drag, startPoint x: 937, startPoint y: 84, endPoint x: 915, endPoint y: 42, distance: 47.5
click at [915, 42] on div at bounding box center [513, 50] width 818 height 31
click at [933, 82] on icon at bounding box center [933, 84] width 2 height 7
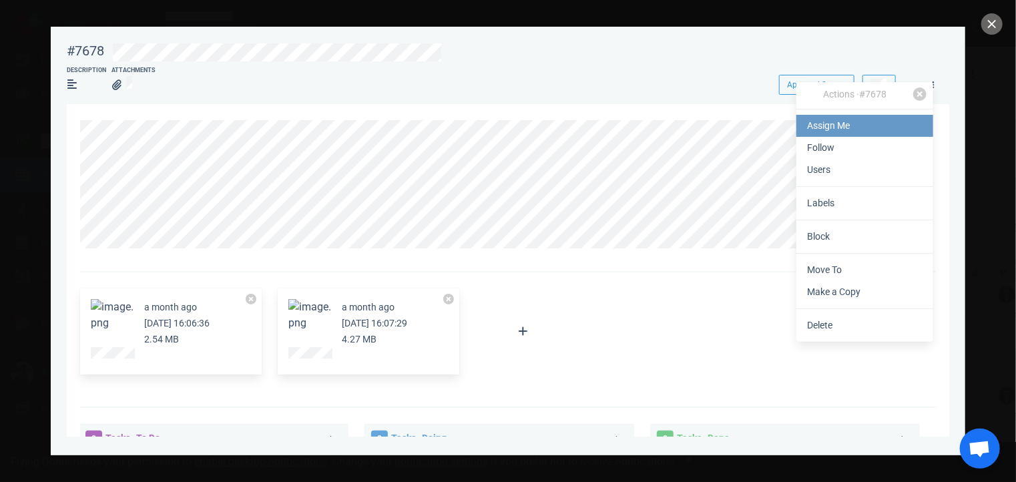
click at [847, 123] on link "Assign Me" at bounding box center [864, 126] width 137 height 22
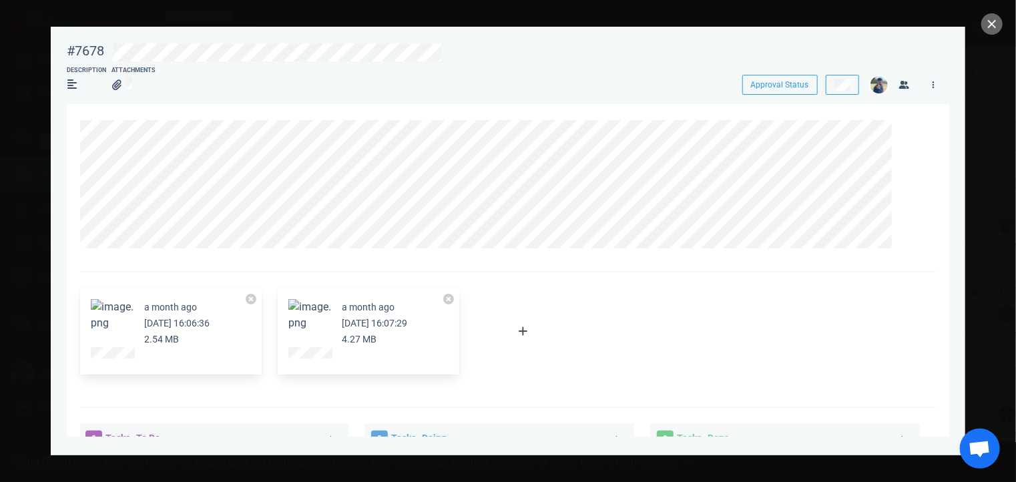
click at [548, 378] on div at bounding box center [523, 331] width 112 height 103
click at [901, 135] on link at bounding box center [904, 128] width 21 height 17
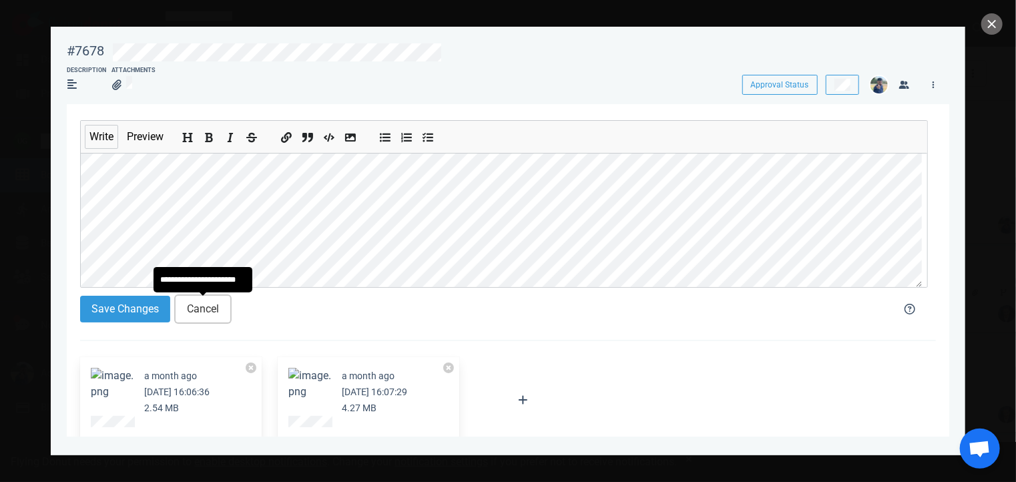
click at [217, 309] on button "Cancel" at bounding box center [202, 309] width 55 height 27
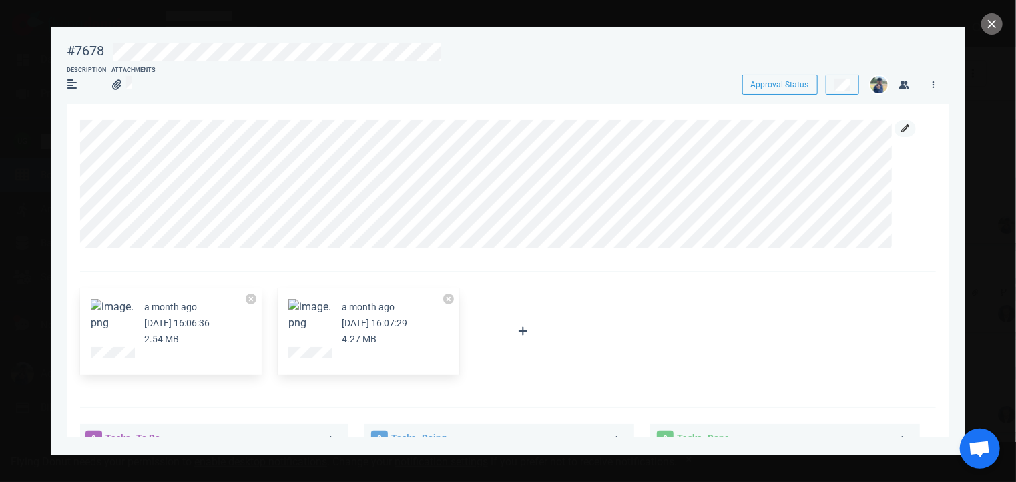
click at [904, 125] on icon at bounding box center [905, 128] width 8 height 8
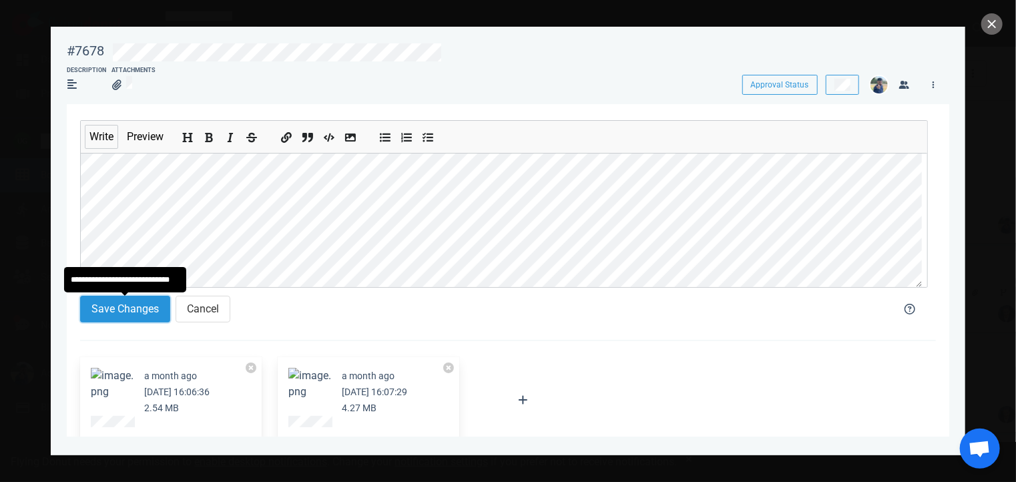
click at [116, 318] on button "Save Changes" at bounding box center [125, 309] width 90 height 27
